Goal: Check status: Check status

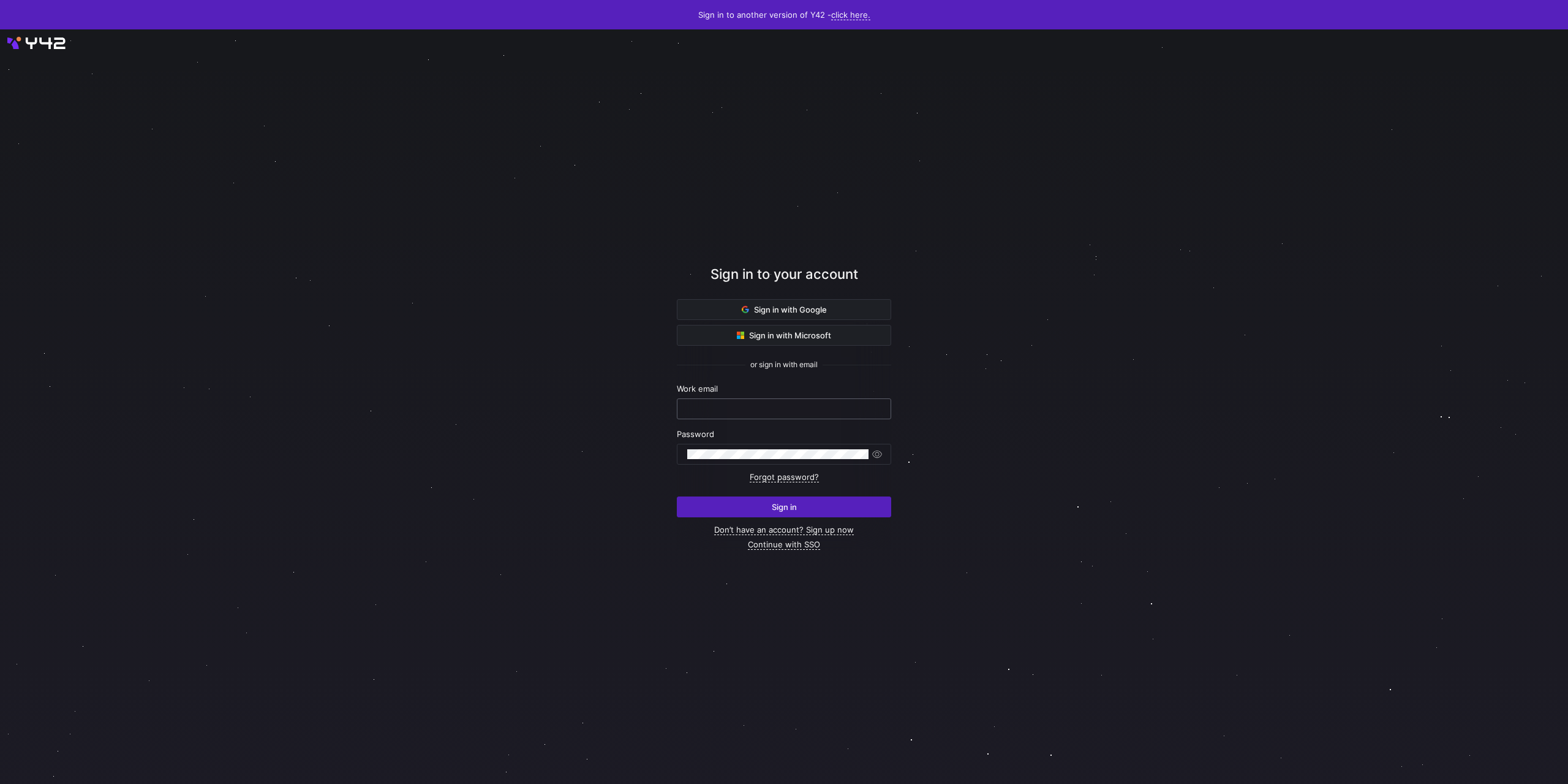
click at [700, 412] on input "text" at bounding box center [784, 408] width 193 height 9
type input "[PERSON_NAME][EMAIL_ADDRESS][DOMAIN_NAME]"
click at [865, 499] on span "submit" at bounding box center [784, 507] width 213 height 20
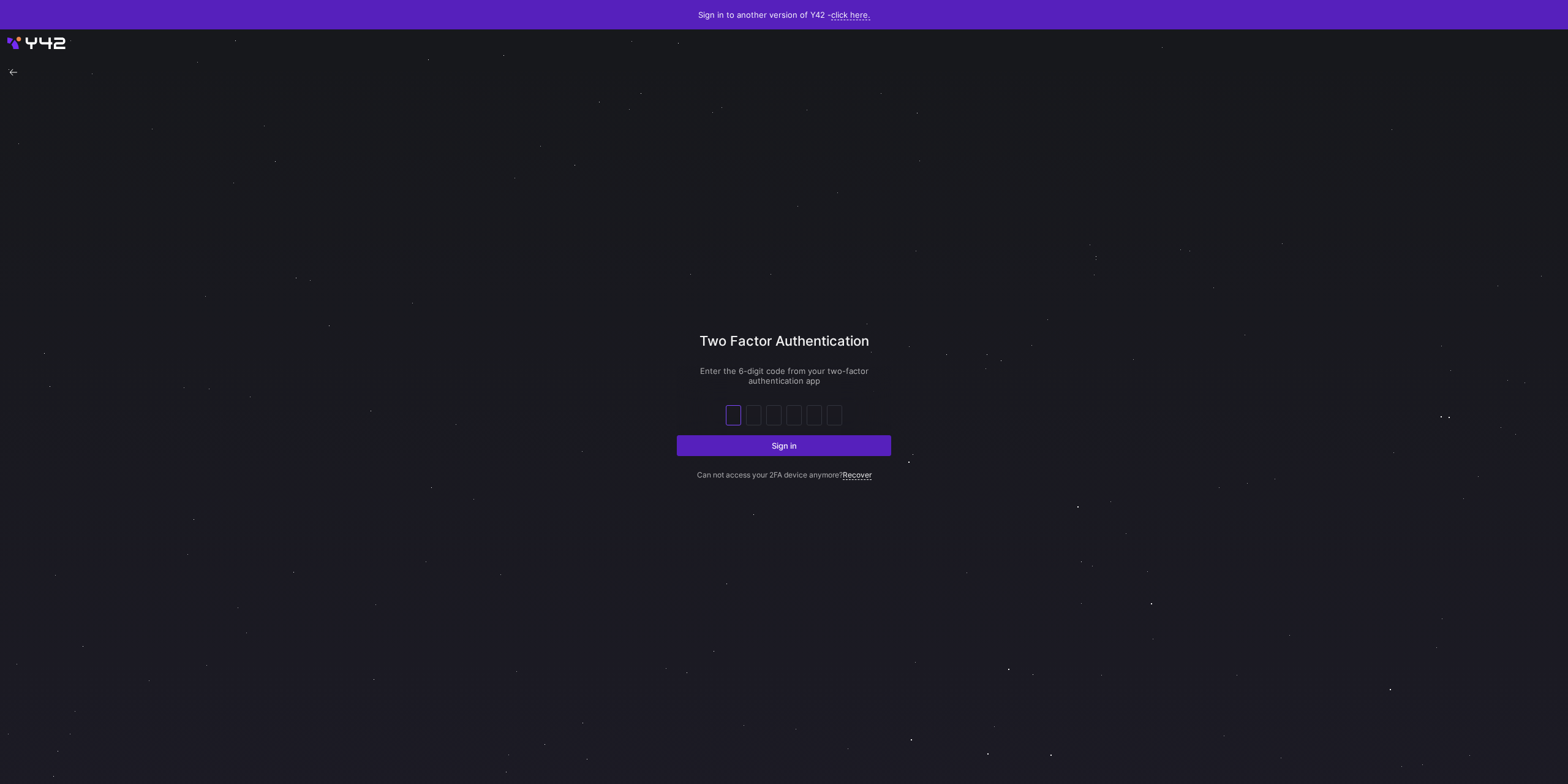
type input "3"
type input "2"
type input "0"
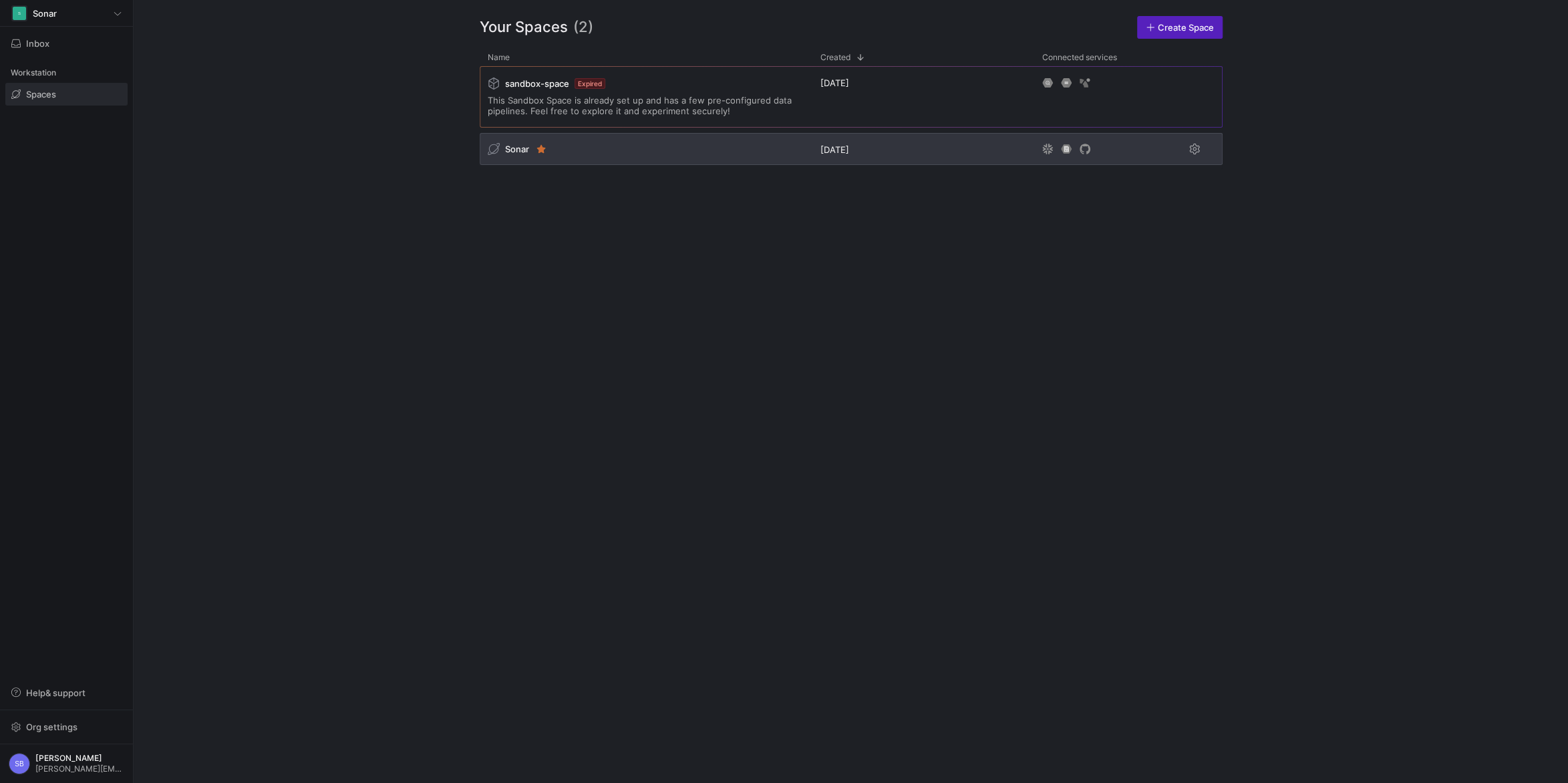
click at [517, 153] on span "Sonar" at bounding box center [517, 149] width 24 height 10
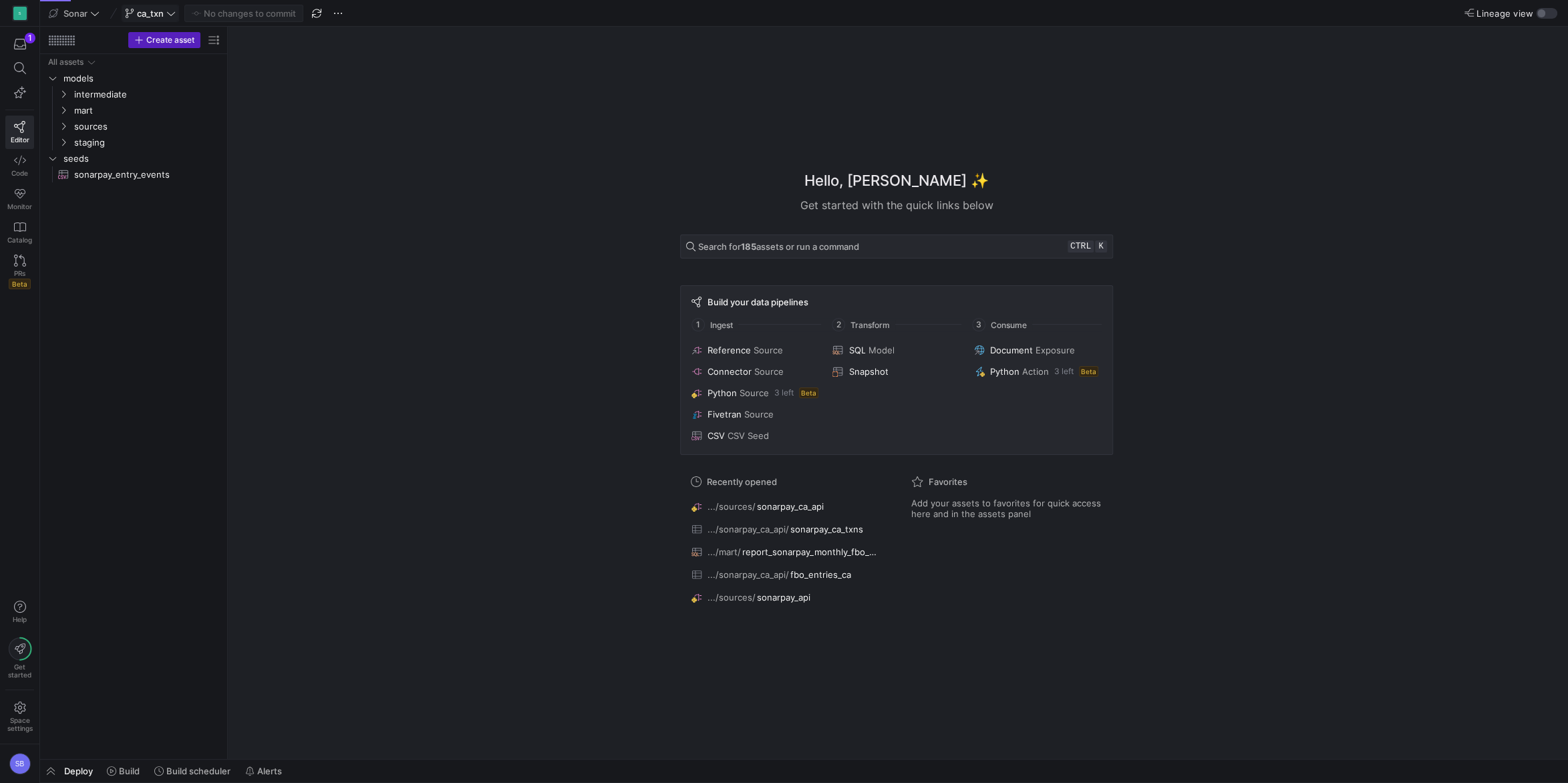
click at [162, 18] on span "ca_txn" at bounding box center [150, 13] width 27 height 10
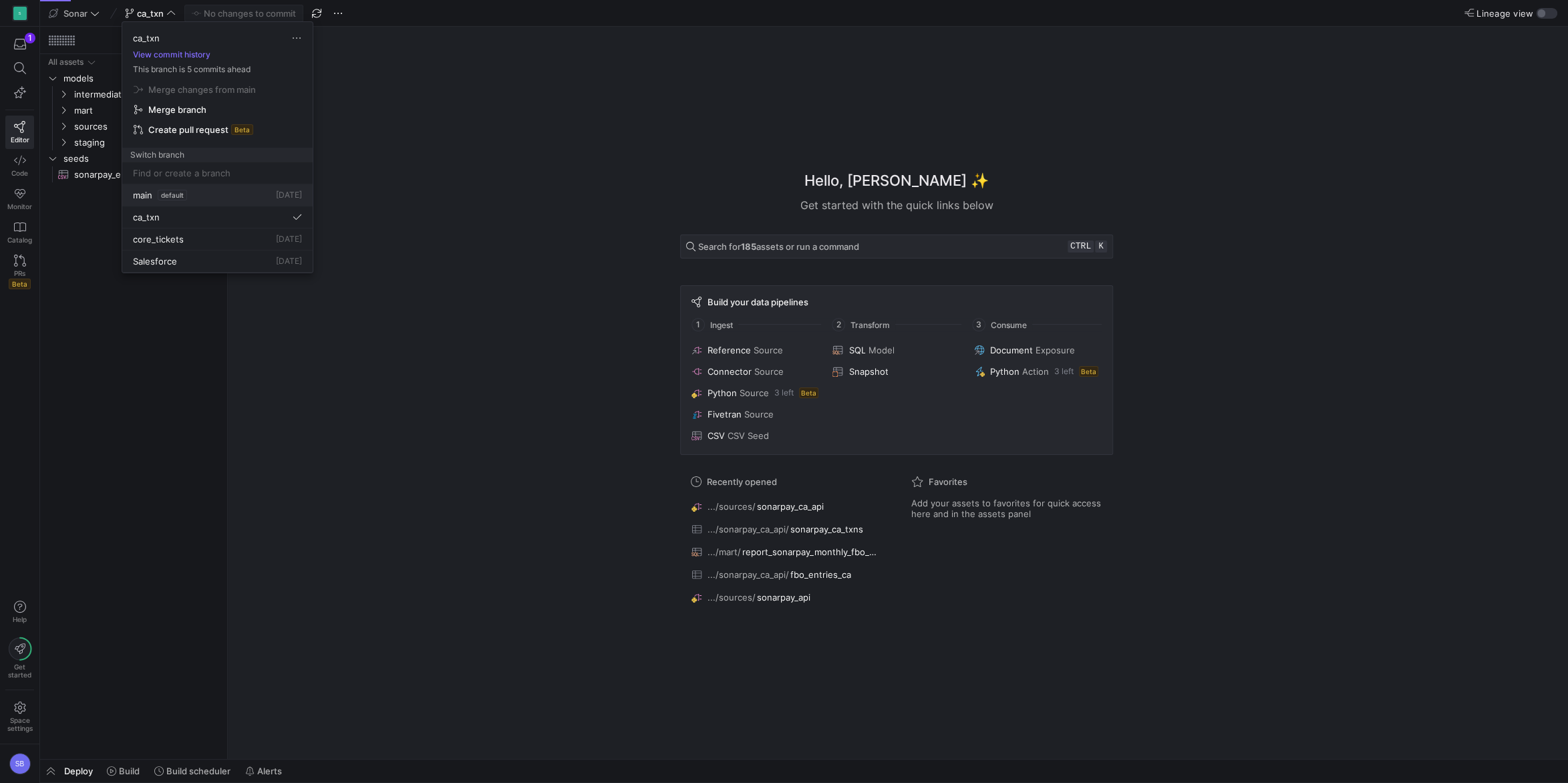
click at [146, 198] on span "main" at bounding box center [142, 194] width 19 height 10
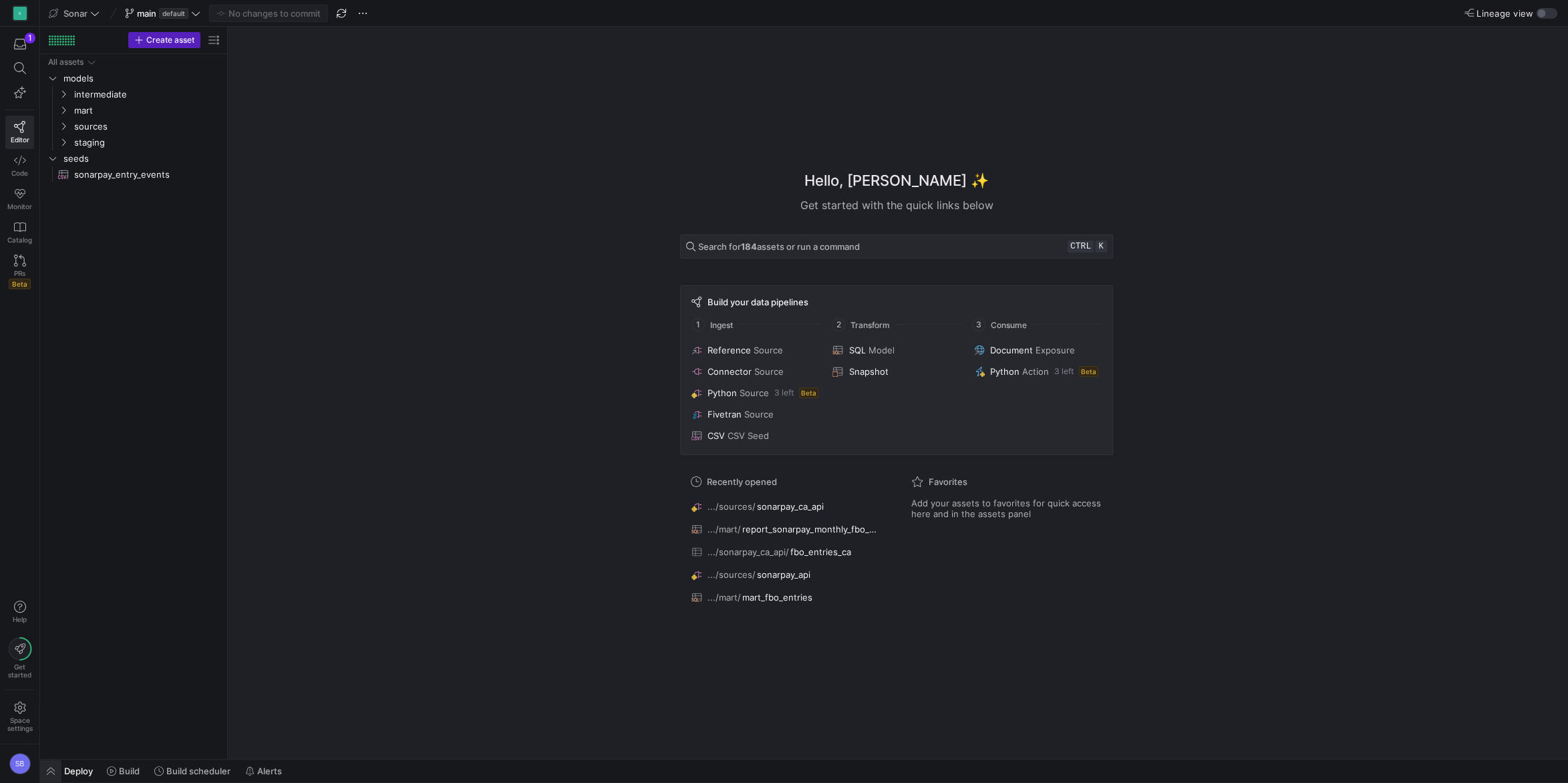
click at [49, 774] on span "button" at bounding box center [50, 771] width 21 height 23
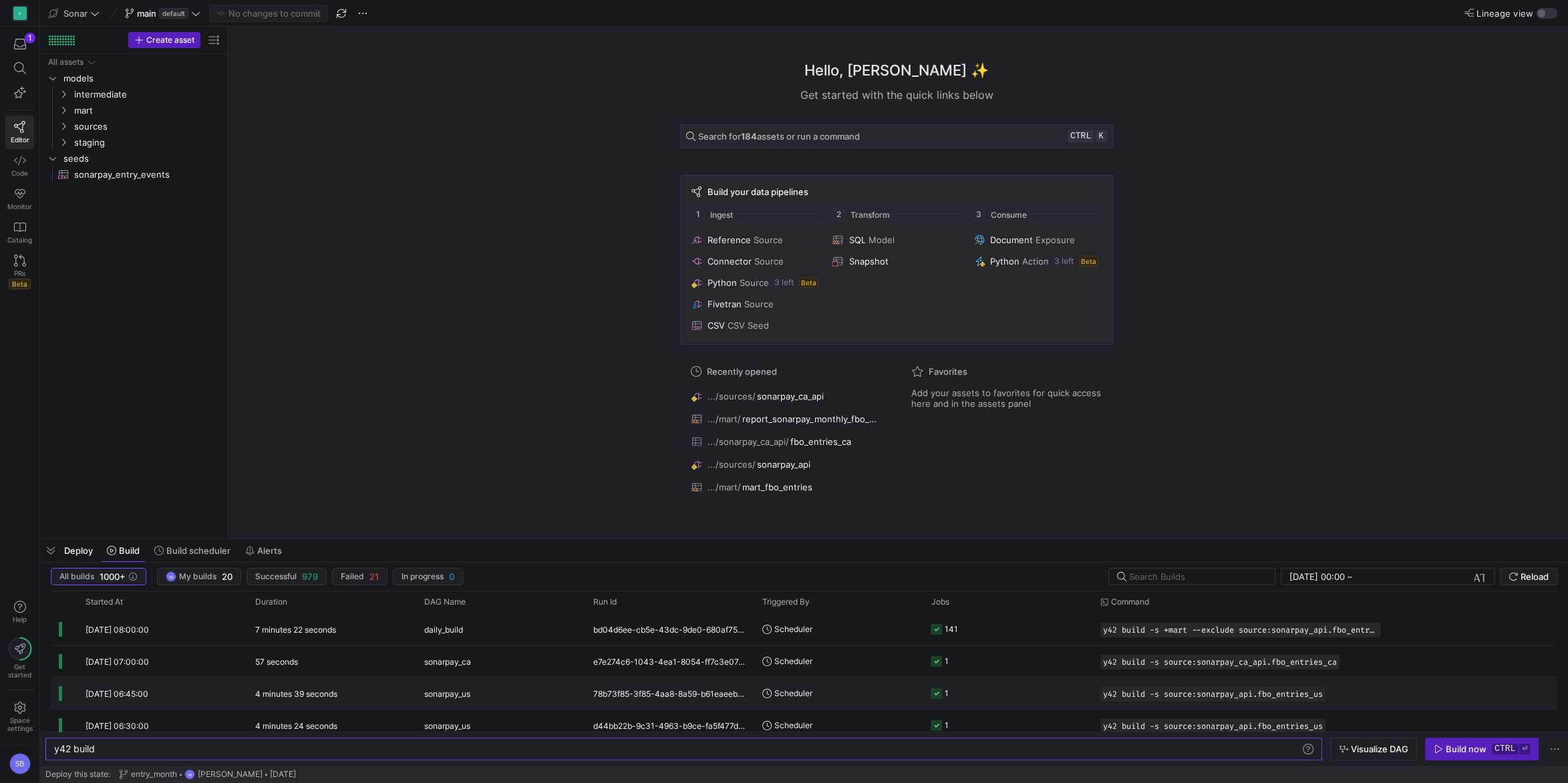
click at [312, 692] on y42-duration "4 minutes 39 seconds" at bounding box center [296, 694] width 82 height 10
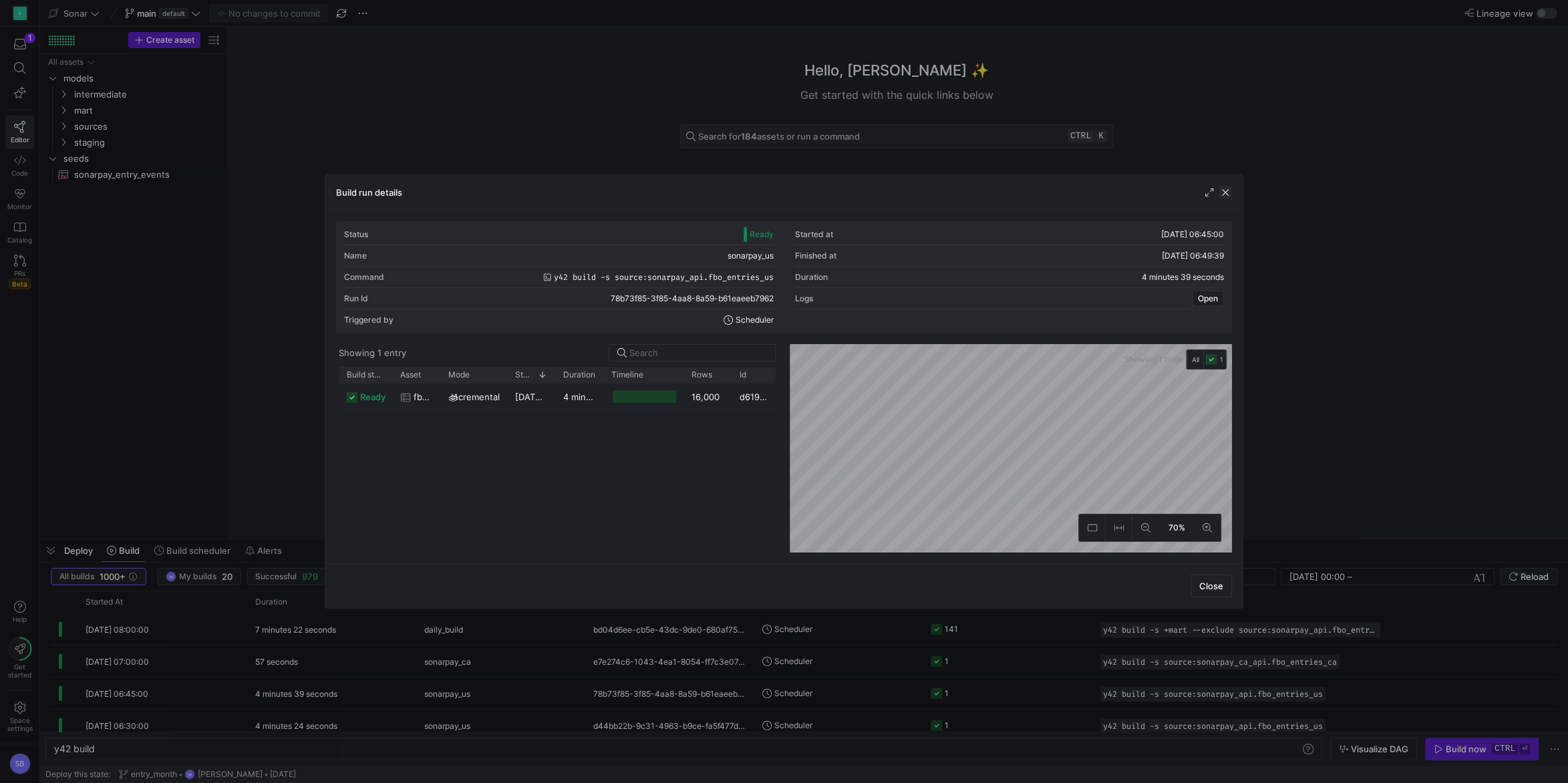
click at [1228, 192] on span "button" at bounding box center [1225, 192] width 14 height 14
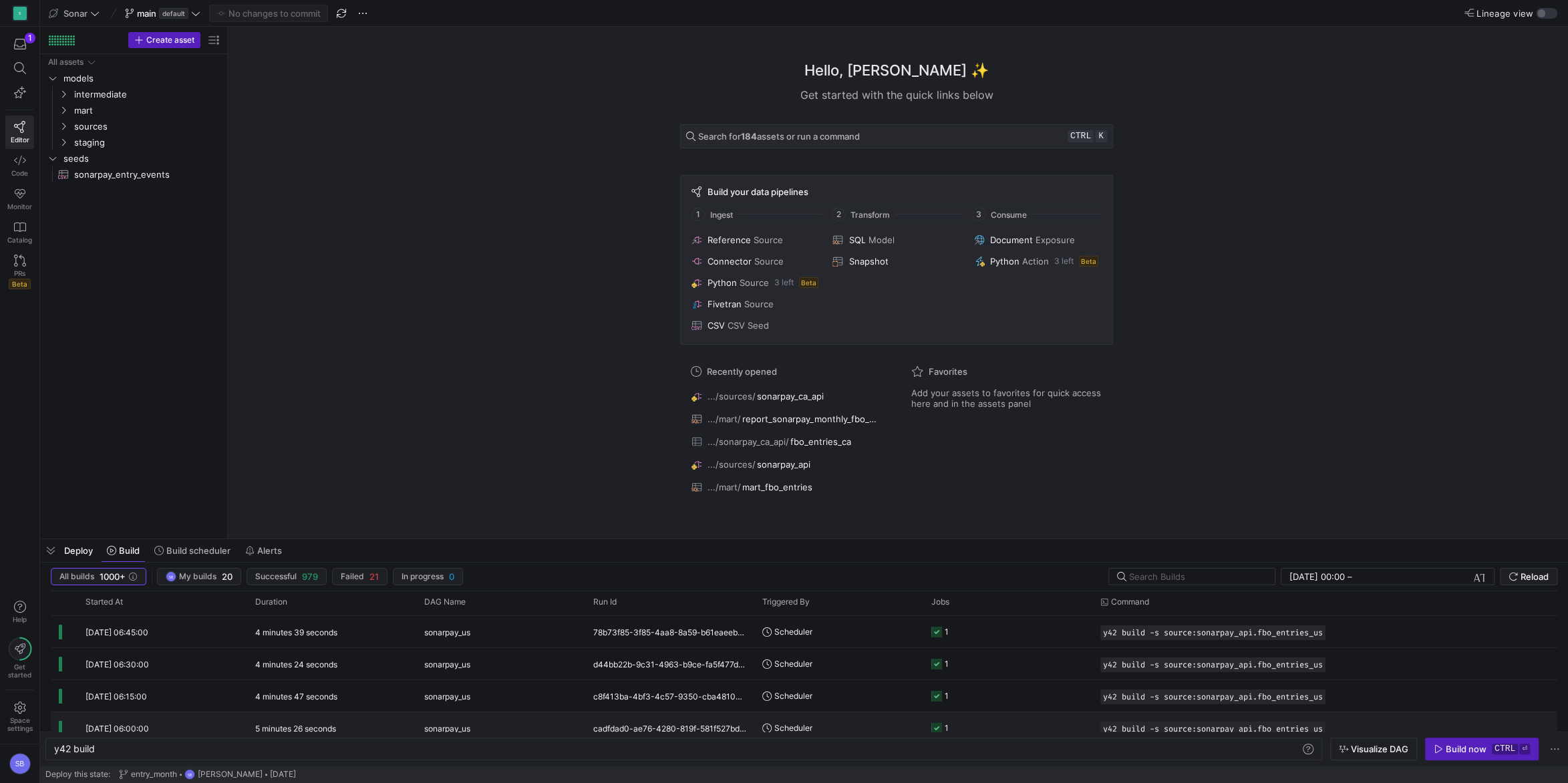
scroll to position [59, 0]
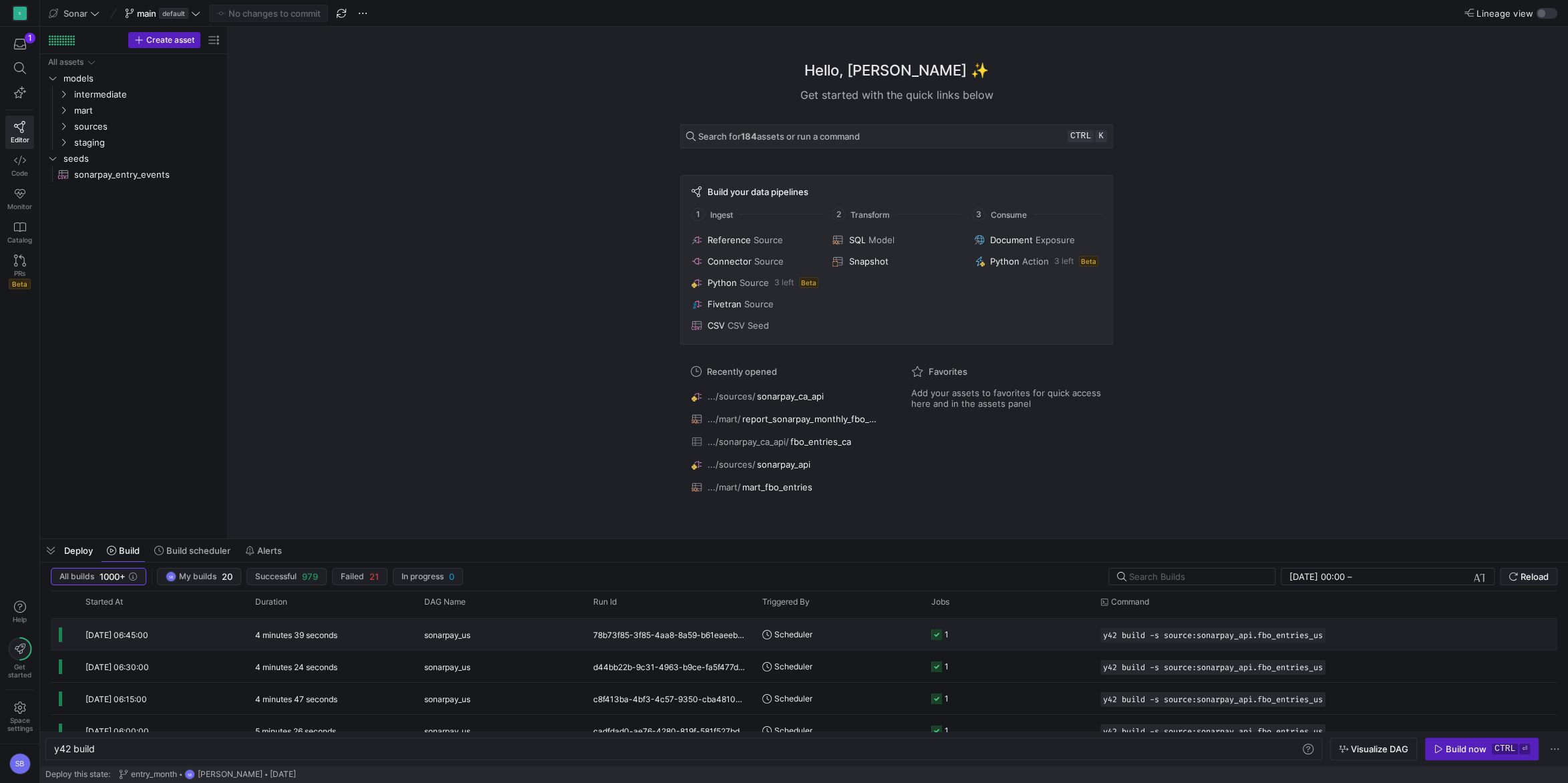
click at [307, 638] on y42-duration "4 minutes 39 seconds" at bounding box center [296, 635] width 82 height 10
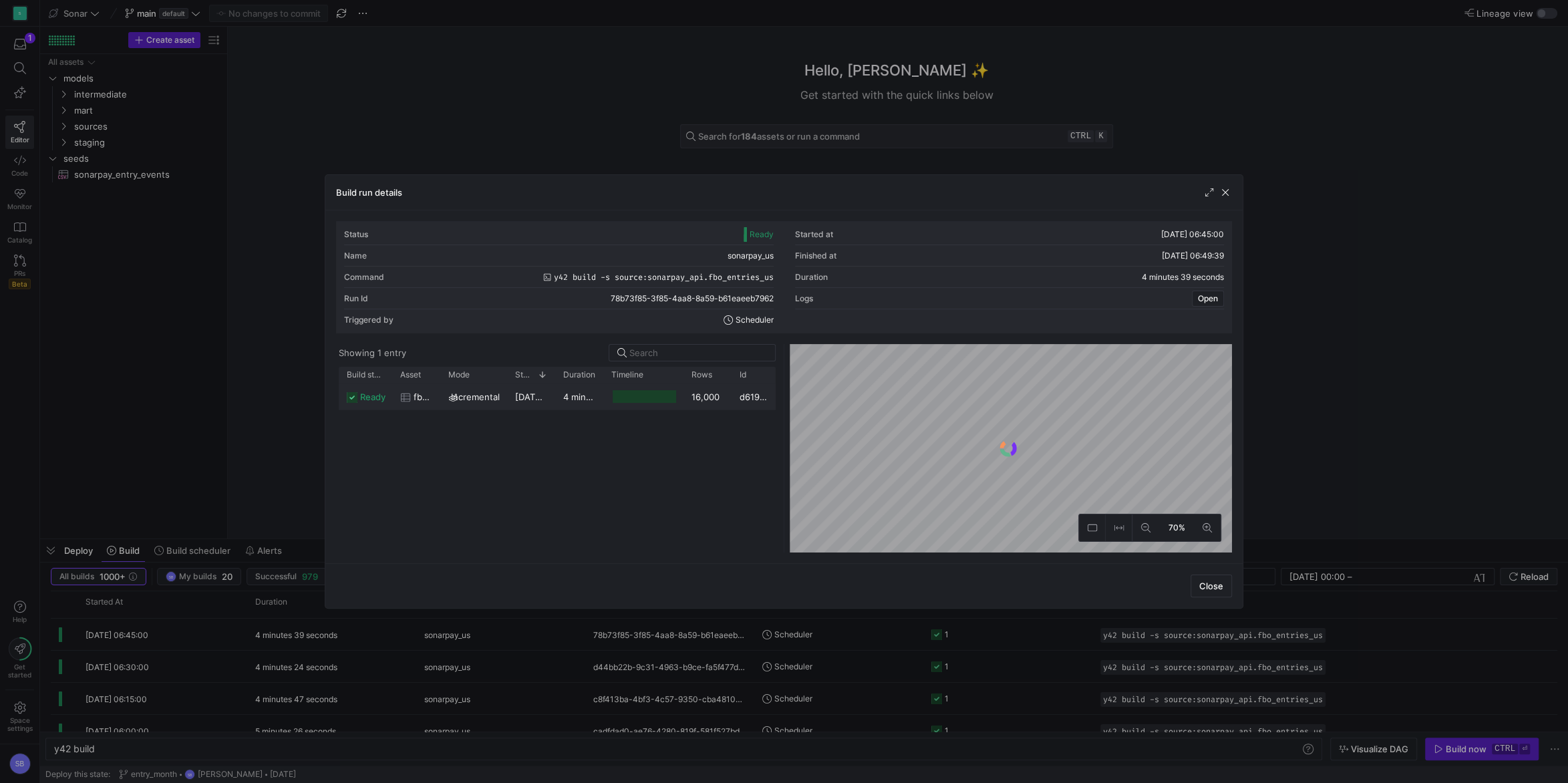
click at [578, 395] on y42-duration "4 minutes 36 seconds" at bounding box center [610, 396] width 93 height 10
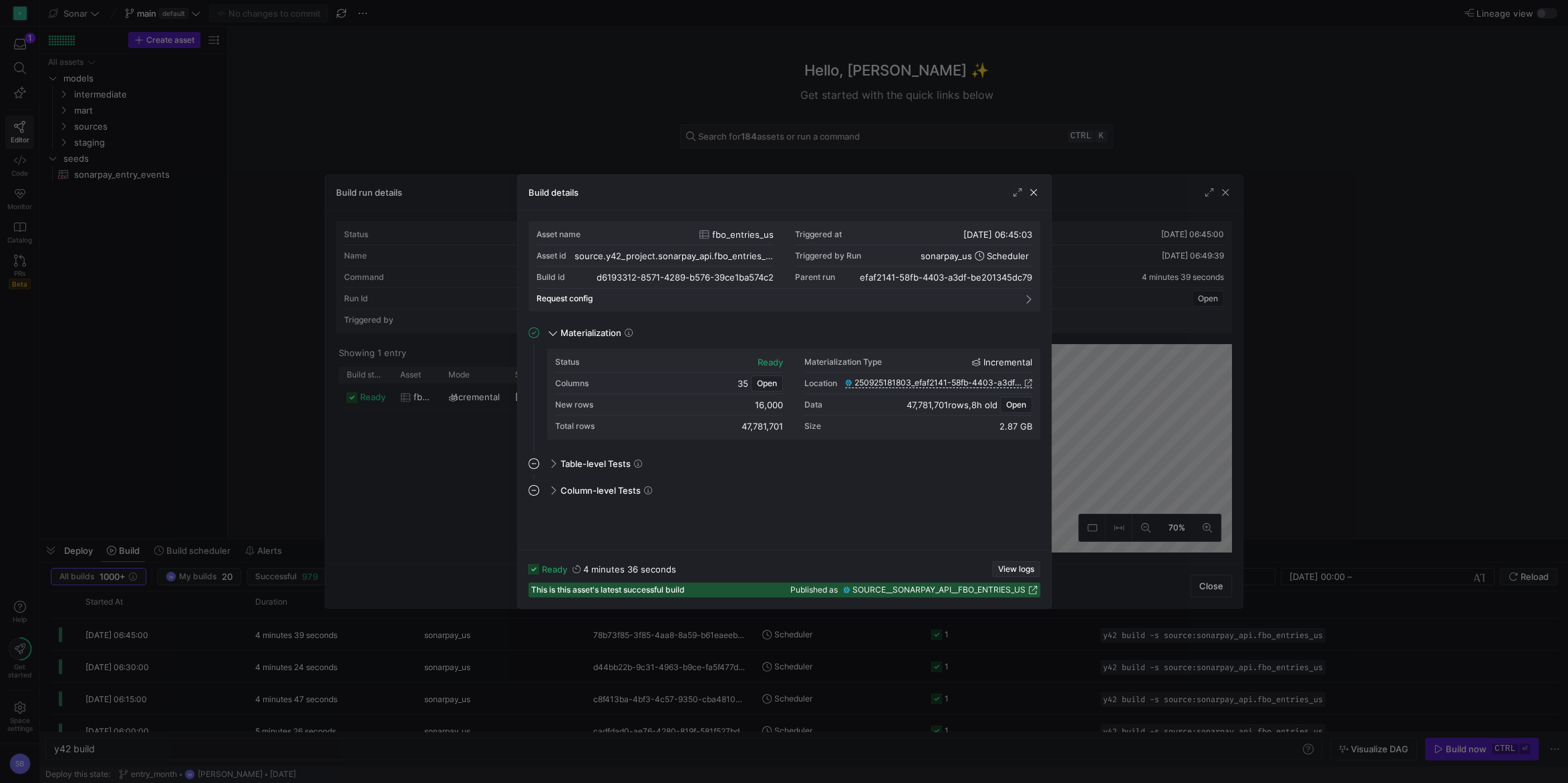
click at [1026, 568] on span "View logs" at bounding box center [1016, 569] width 36 height 10
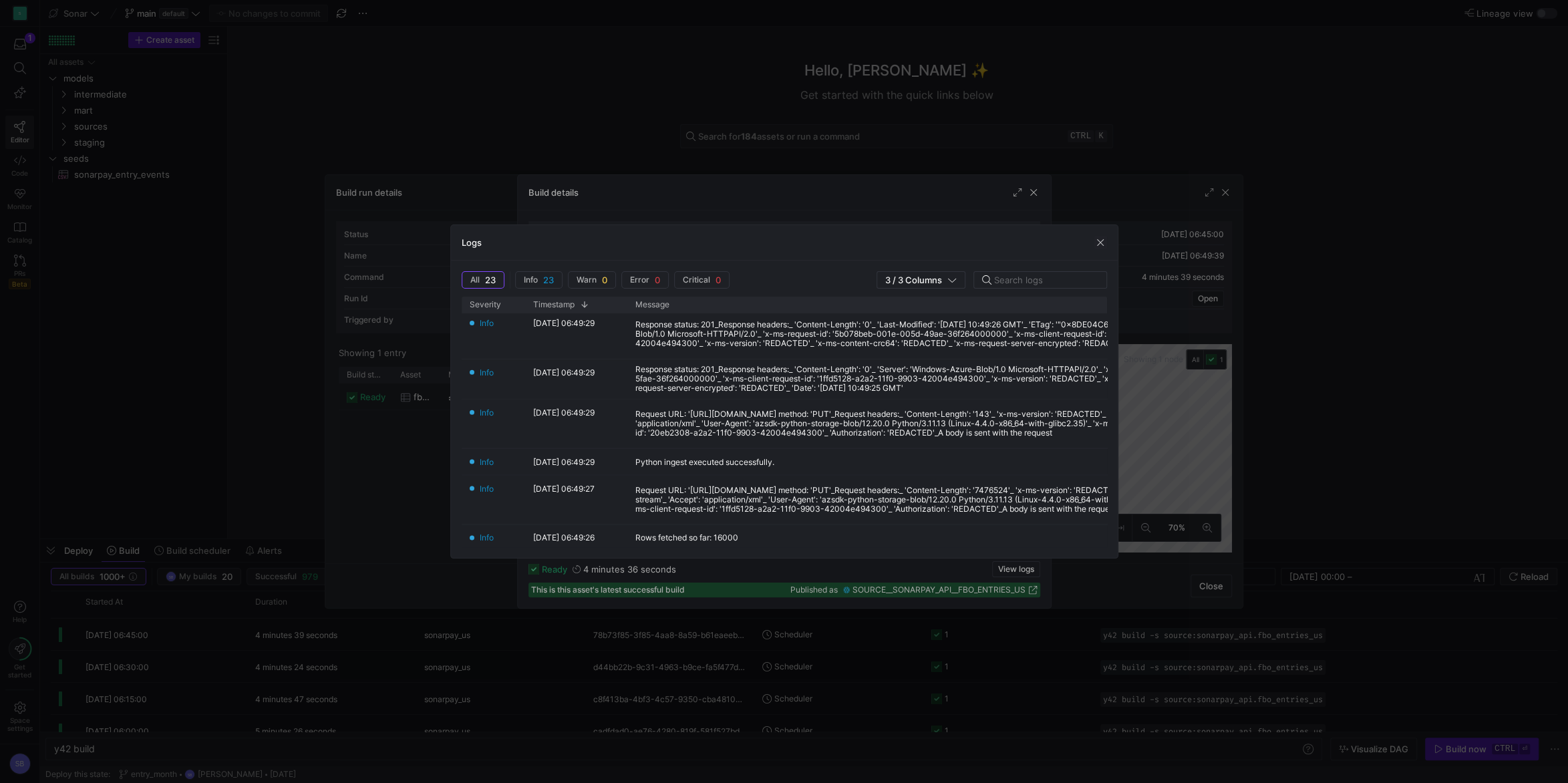
scroll to position [250, 0]
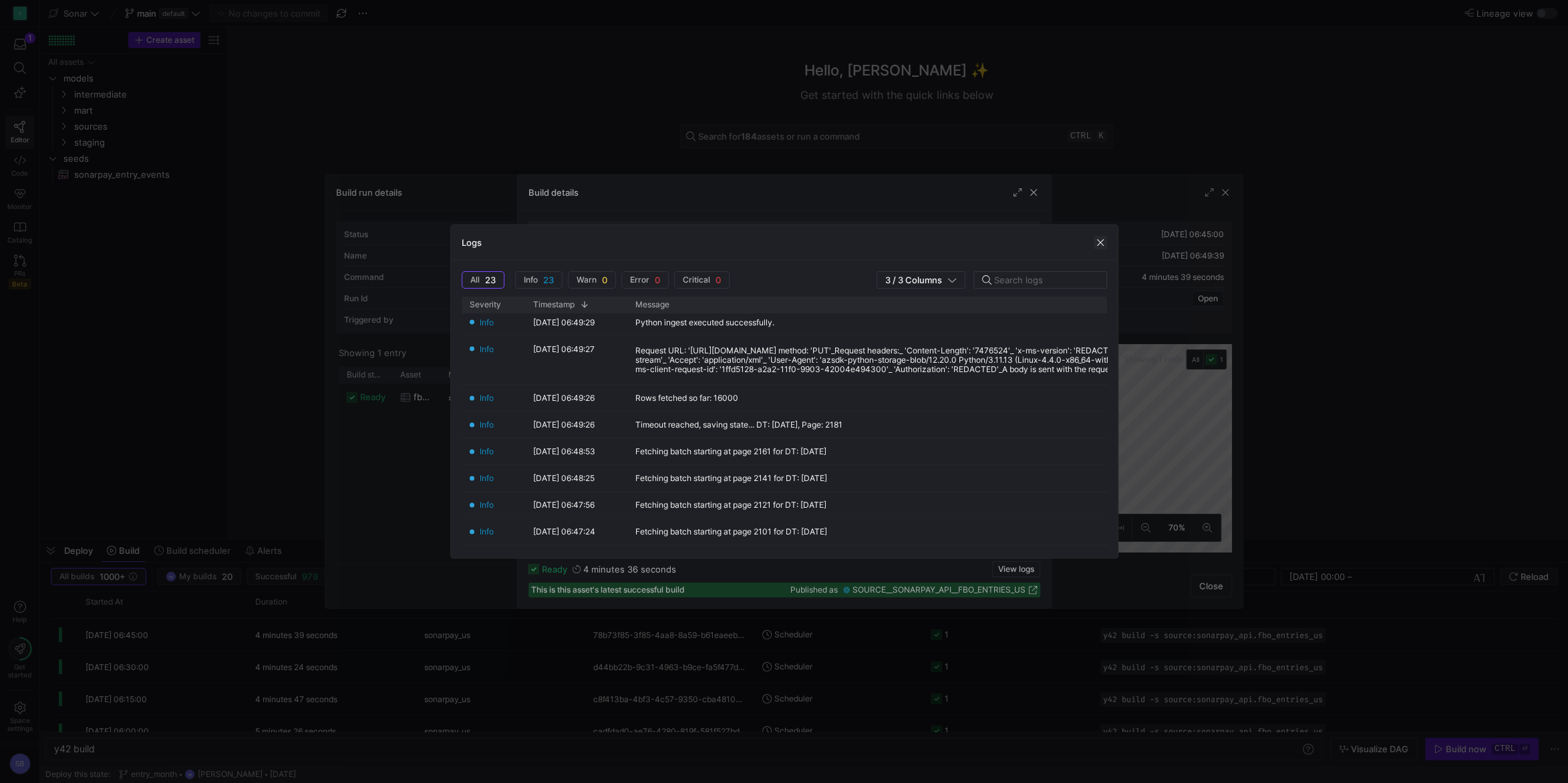
click at [1102, 240] on span "button" at bounding box center [1100, 242] width 14 height 14
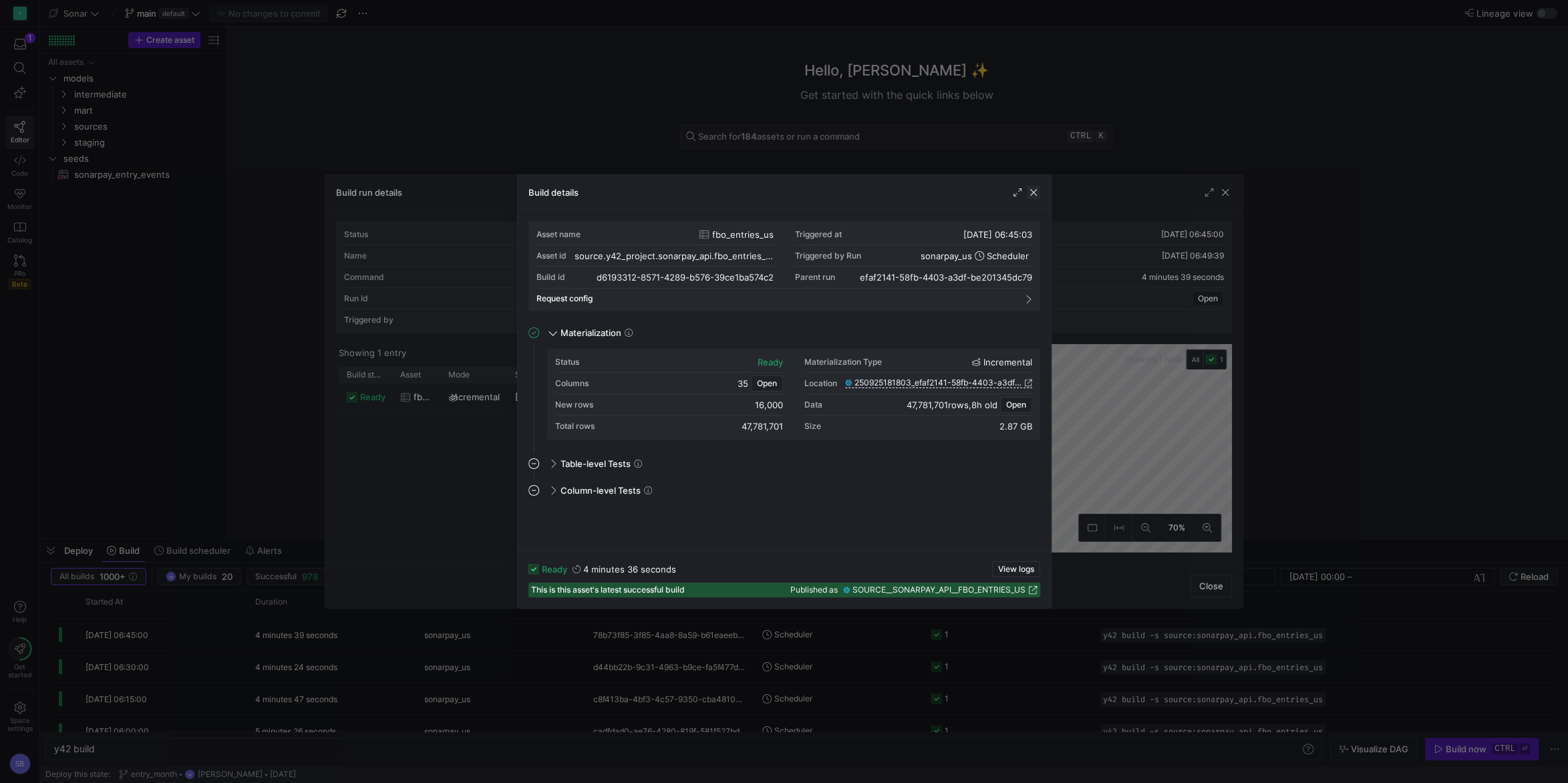
click at [1033, 193] on span "button" at bounding box center [1033, 192] width 14 height 14
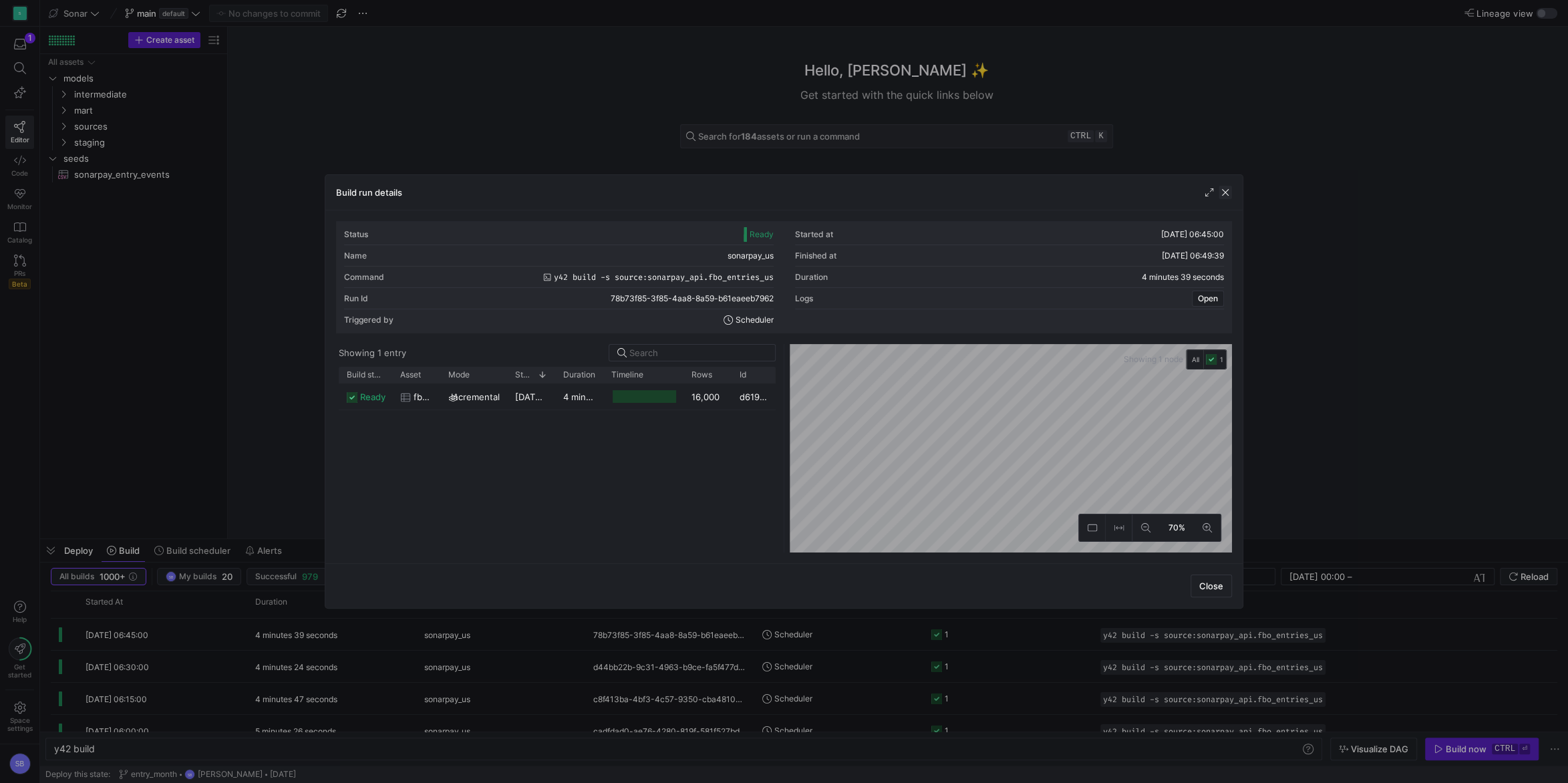
click at [1227, 189] on span "button" at bounding box center [1225, 192] width 14 height 14
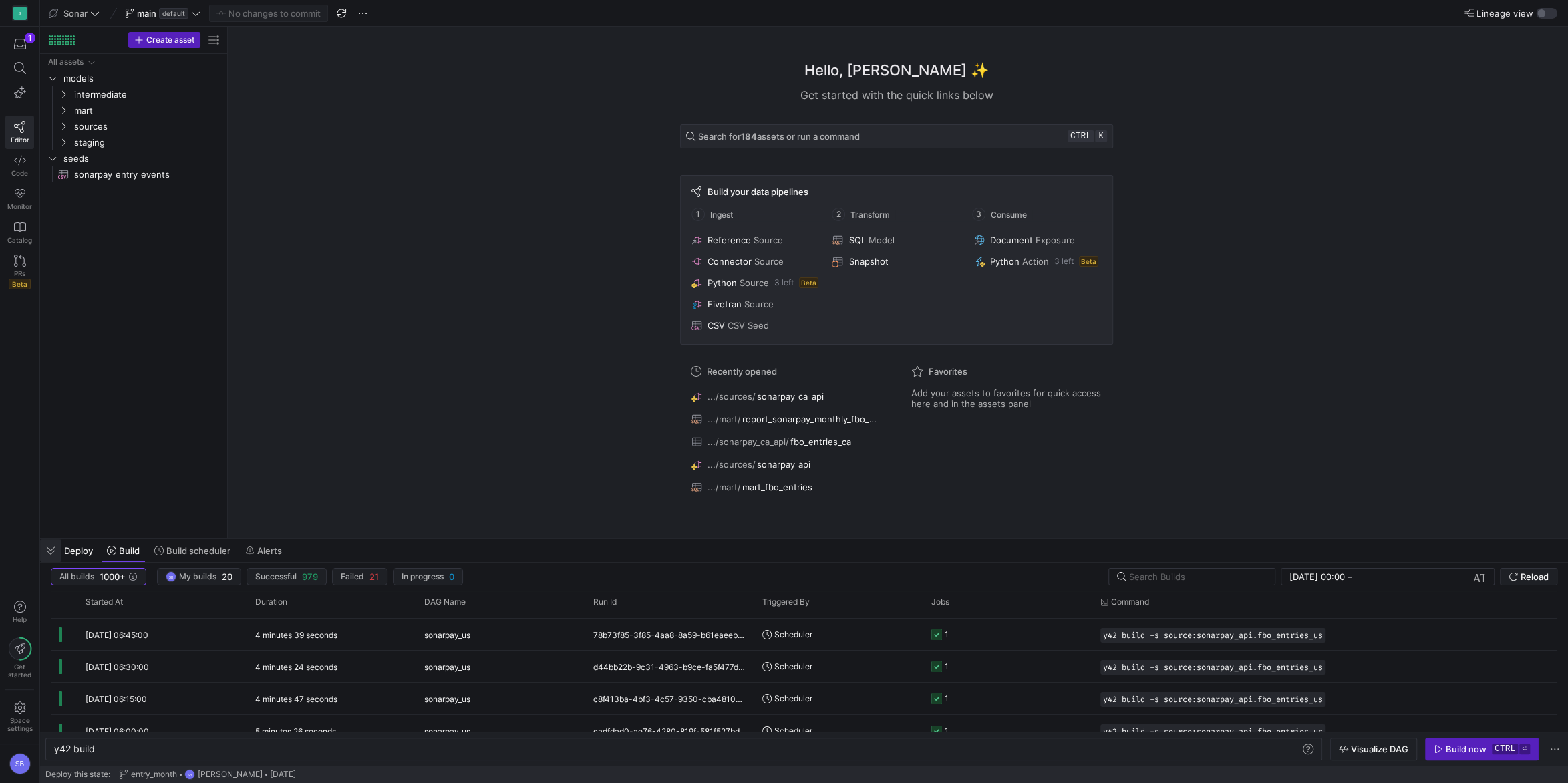
click at [58, 543] on span "button" at bounding box center [50, 551] width 21 height 23
